Goal: Find specific page/section: Find specific page/section

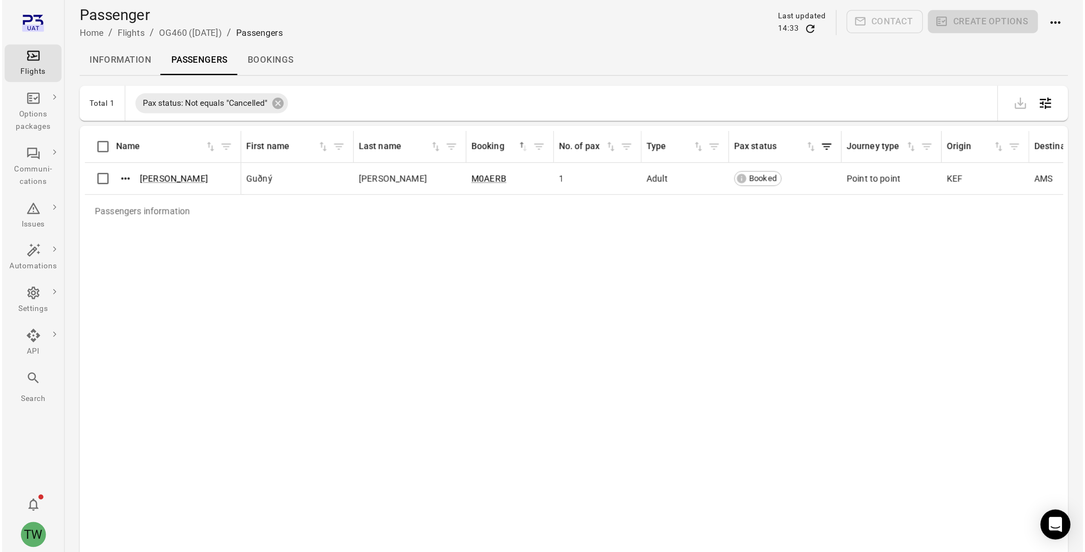
scroll to position [0, 1047]
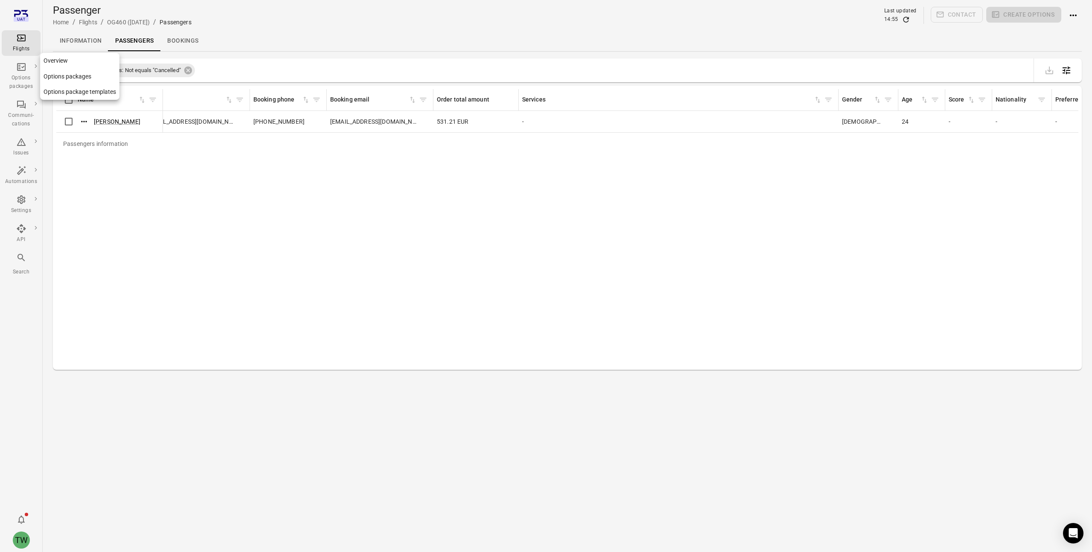
click at [11, 69] on div "Options packages" at bounding box center [21, 76] width 32 height 29
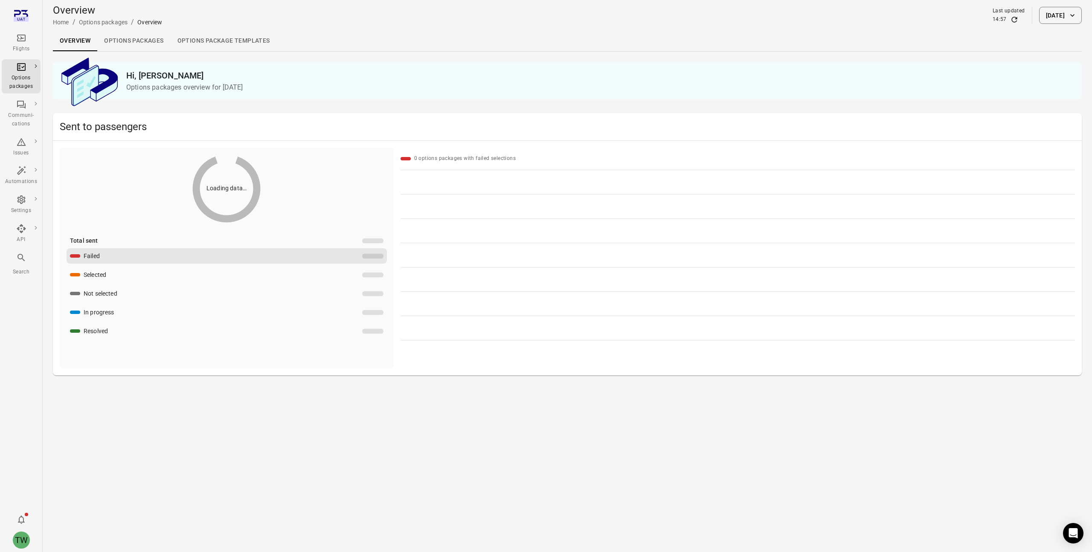
click at [18, 51] on div "Flights" at bounding box center [21, 49] width 32 height 9
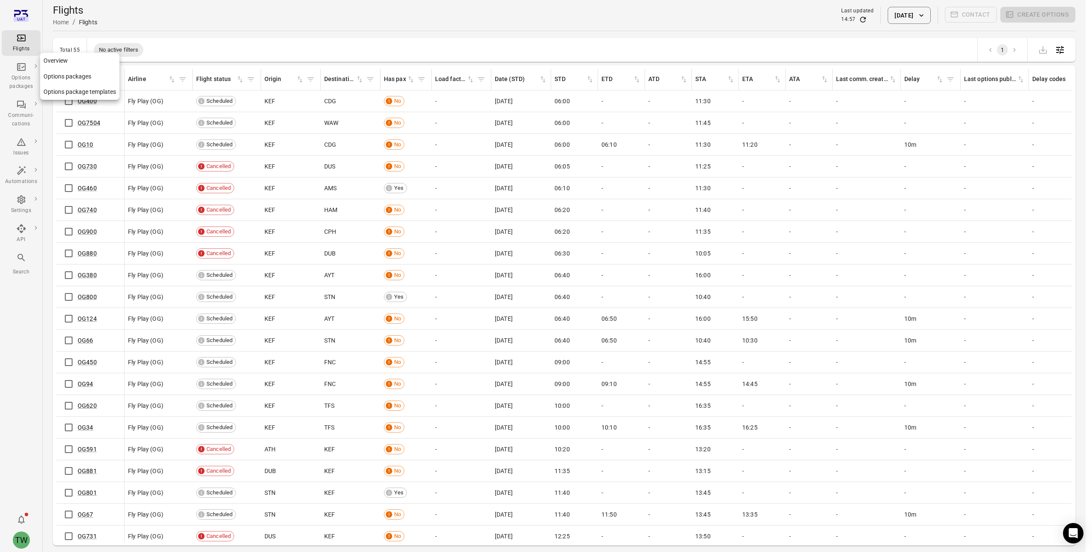
click at [21, 70] on icon "Main navigation" at bounding box center [21, 67] width 10 height 10
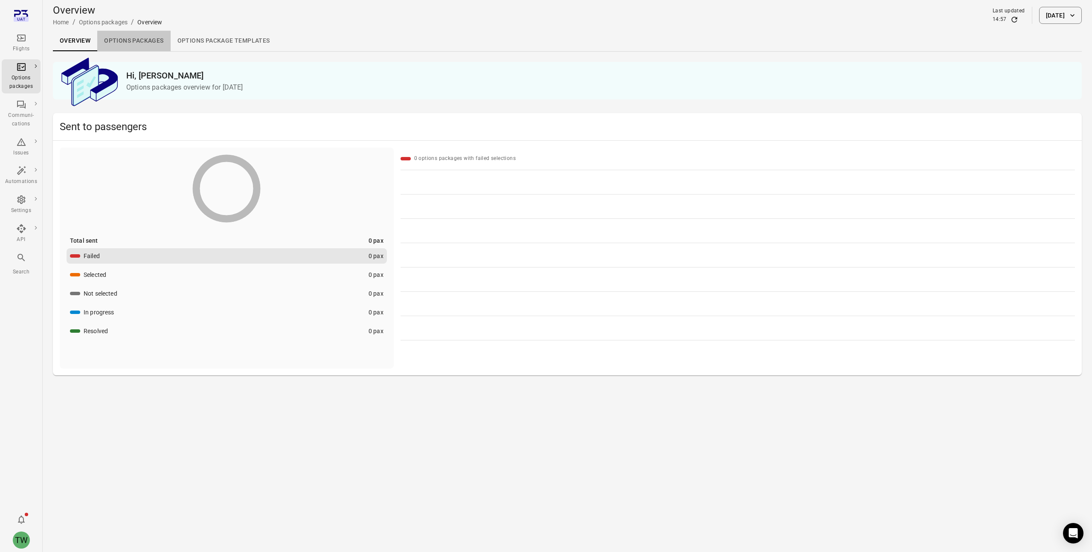
click at [134, 37] on link "Options packages" at bounding box center [133, 41] width 73 height 20
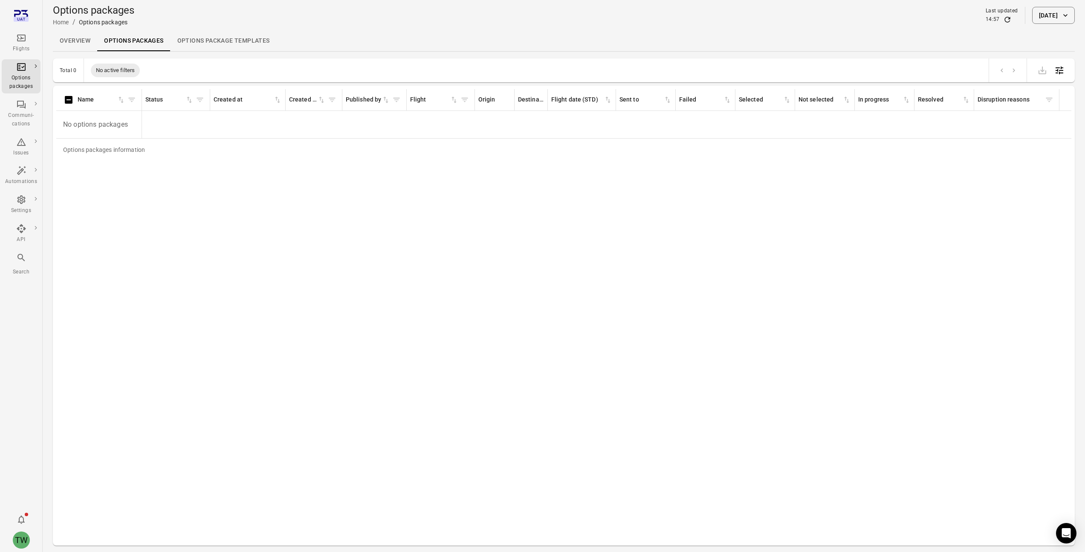
click at [737, 16] on button "[DATE]" at bounding box center [1053, 15] width 43 height 17
click at [737, 60] on icon "Choose date, selected date is Sep 23, 2025" at bounding box center [1069, 62] width 8 height 9
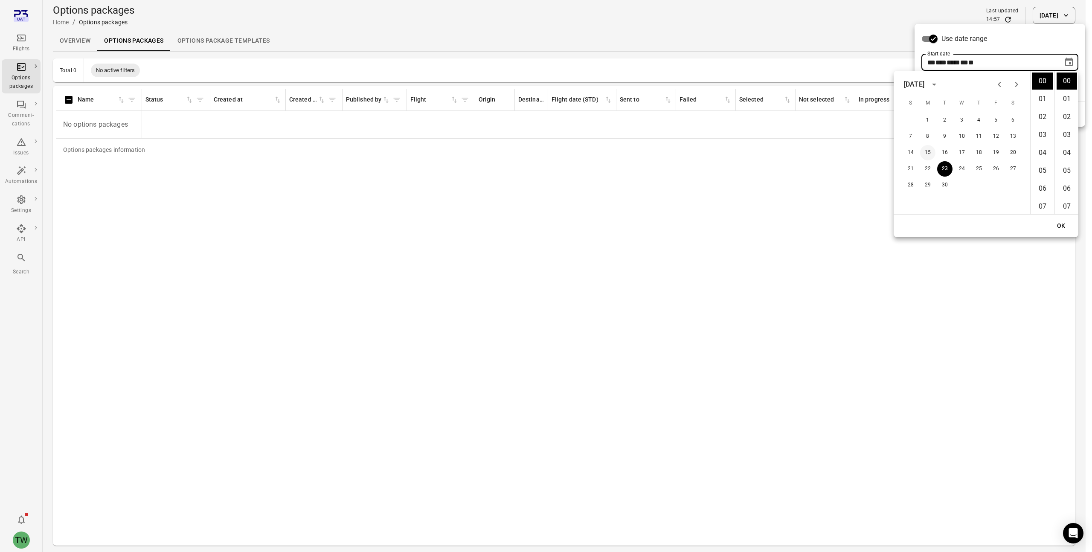
click at [737, 153] on button "15" at bounding box center [927, 152] width 15 height 15
type input "**********"
click at [737, 227] on button "OK" at bounding box center [1060, 226] width 27 height 16
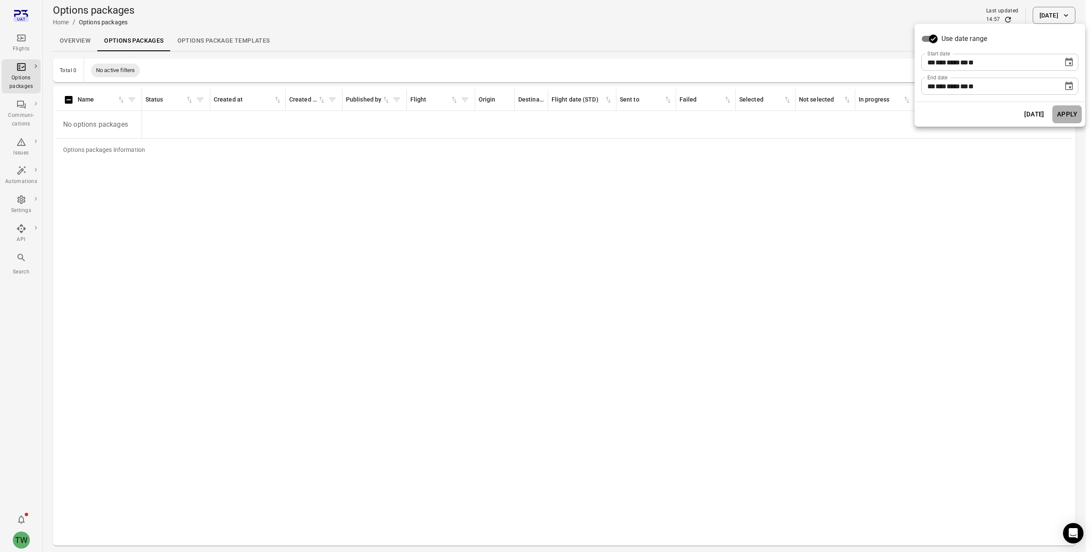
click at [737, 111] on button "Apply" at bounding box center [1066, 114] width 29 height 18
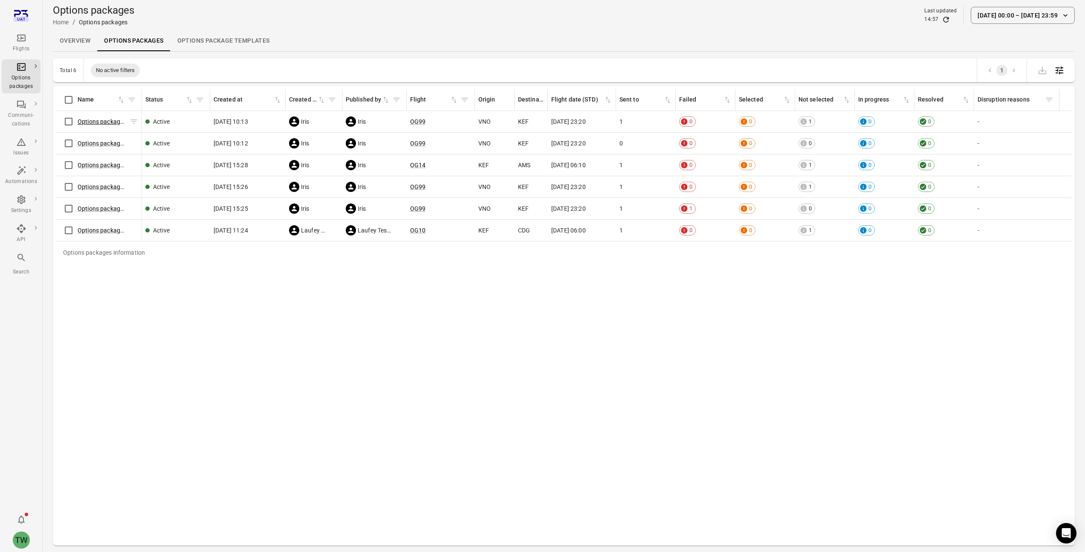
click at [93, 122] on link "Options package OG99 ([DATE])" at bounding box center [121, 121] width 86 height 7
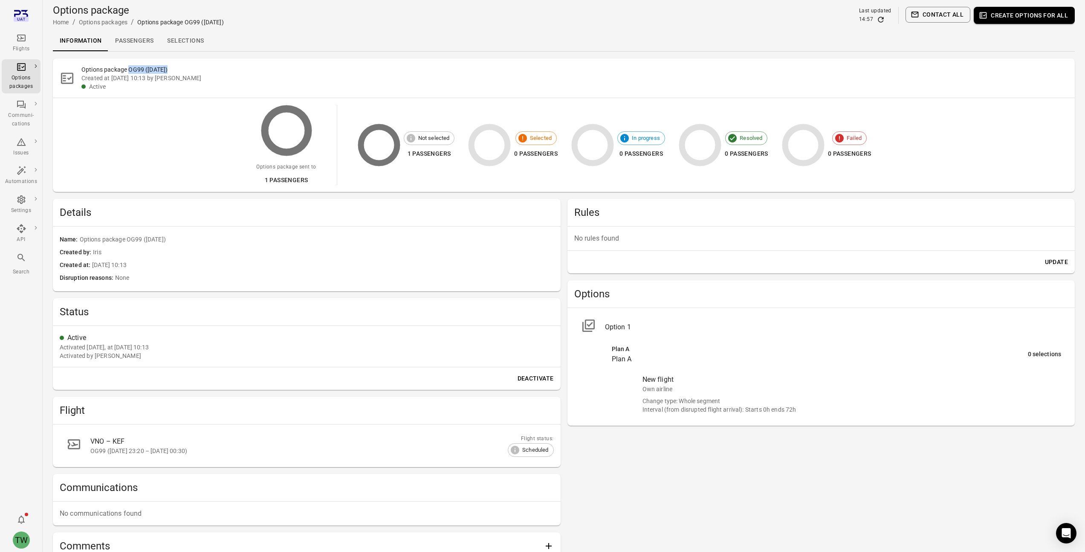
drag, startPoint x: 168, startPoint y: 69, endPoint x: 129, endPoint y: 72, distance: 38.5
click at [129, 72] on h2 "Options package OG99 ([DATE])" at bounding box center [574, 69] width 987 height 9
copy h2 "OG99 ([DATE])"
